Goal: Task Accomplishment & Management: Manage account settings

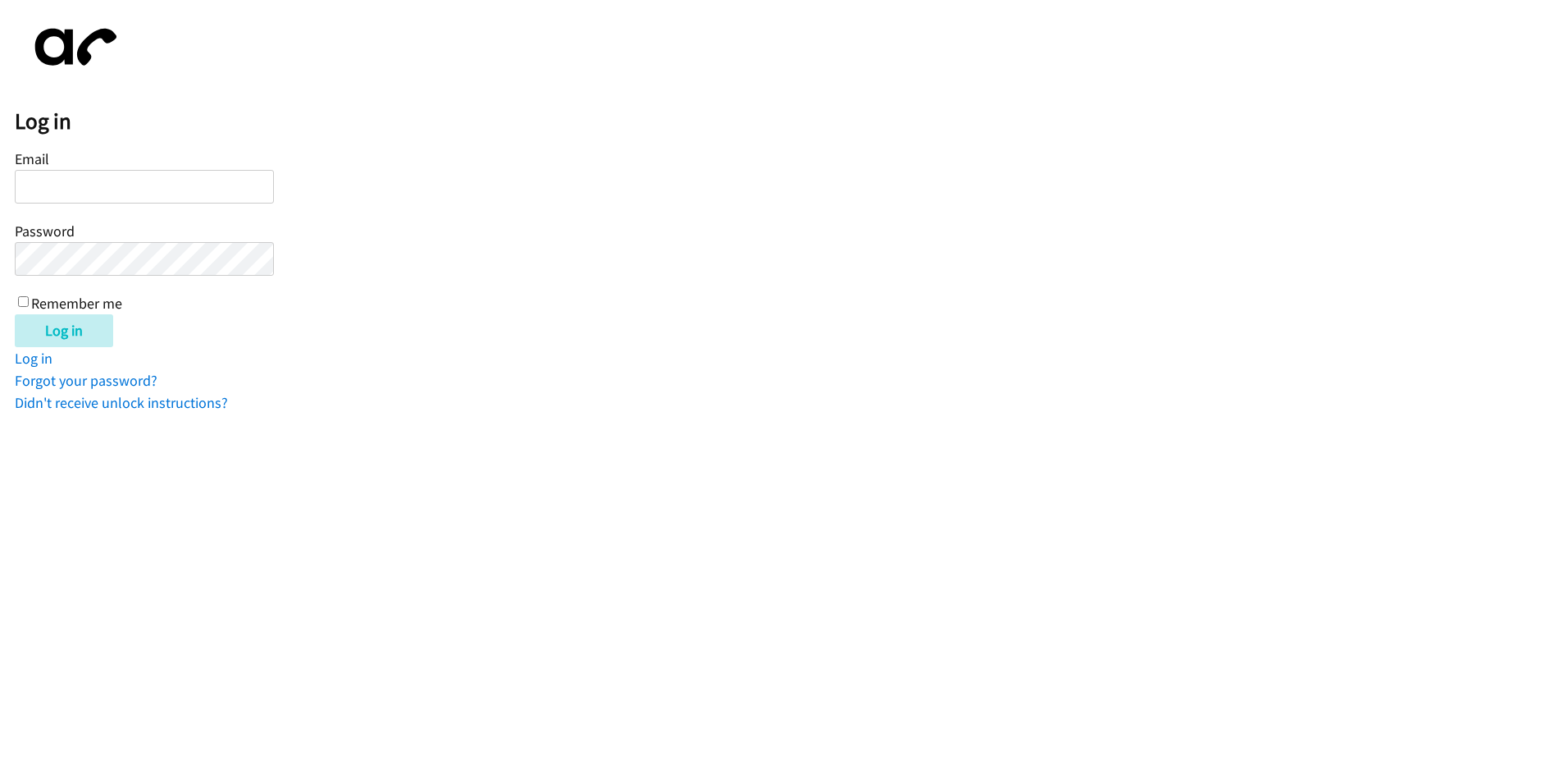
click at [139, 173] on input "Email" at bounding box center [144, 187] width 259 height 34
type input "[EMAIL_ADDRESS][DOMAIN_NAME]"
click at [15, 291] on input "Log in" at bounding box center [64, 330] width 98 height 33
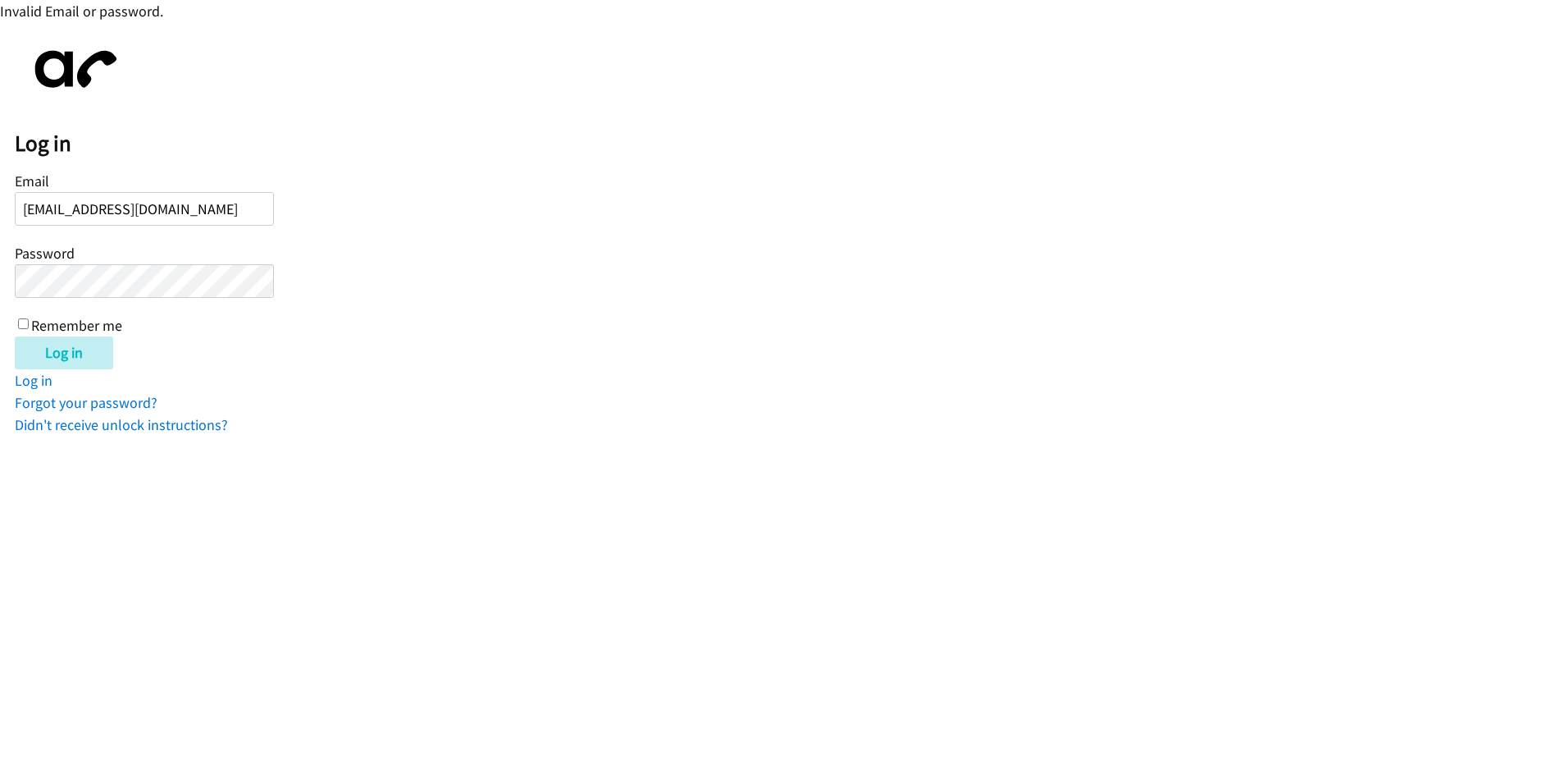
click at [15, 337] on input "Log in" at bounding box center [64, 353] width 98 height 33
